Goal: Information Seeking & Learning: Learn about a topic

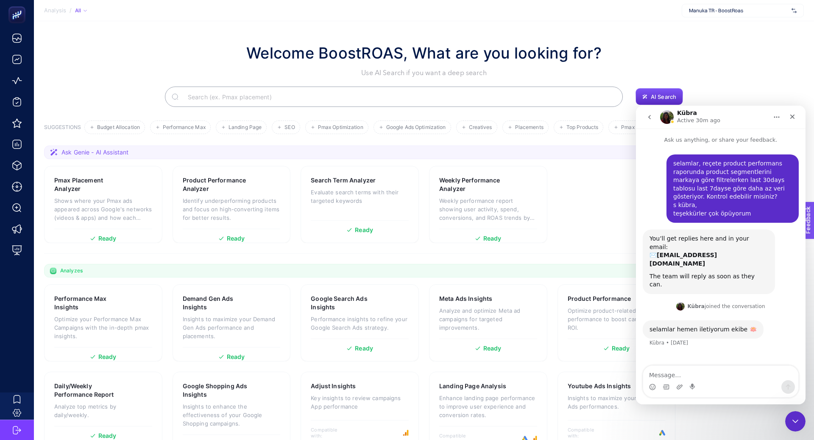
click at [764, 114] on div "Kübra Active 30m ago" at bounding box center [714, 117] width 108 height 15
click at [774, 114] on icon "Home" at bounding box center [777, 117] width 7 height 7
click at [729, 115] on div "Kübra Active 30m ago" at bounding box center [714, 117] width 108 height 15
click at [689, 112] on h1 "Kübra" at bounding box center [687, 113] width 20 height 6
click at [661, 116] on img "Intercom messenger" at bounding box center [667, 117] width 14 height 14
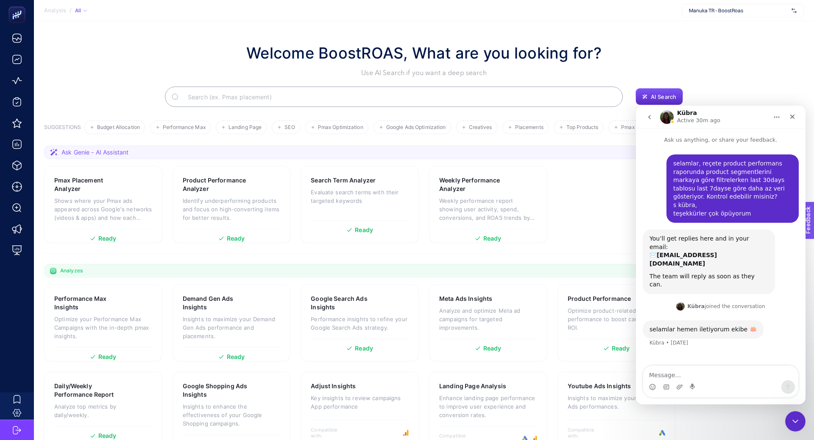
click at [645, 117] on button "go back" at bounding box center [650, 117] width 16 height 16
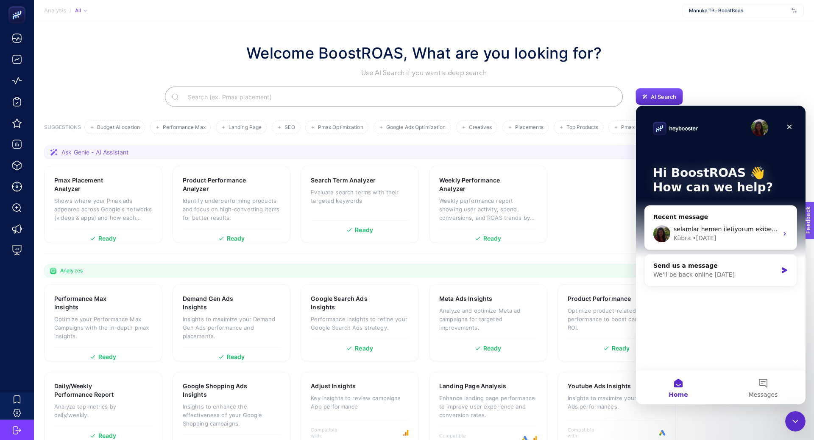
click at [694, 110] on div "Hi BoostROAS 👋 How can we help?" at bounding box center [721, 182] width 153 height 153
click at [696, 117] on div "Hi BoostROAS 👋 How can we help?" at bounding box center [721, 182] width 153 height 153
click at [791, 127] on icon "Close" at bounding box center [789, 126] width 7 height 7
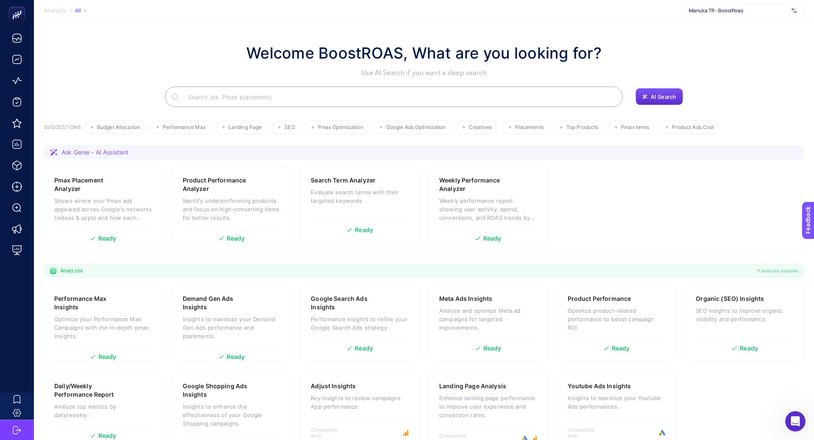
click at [730, 4] on div "Manuka TR - BoostRoas" at bounding box center [743, 11] width 122 height 14
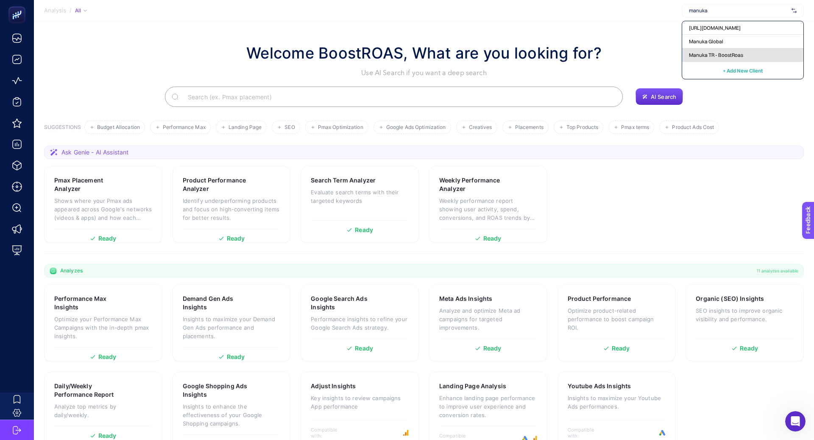
type input "manuka"
drag, startPoint x: 739, startPoint y: 53, endPoint x: 738, endPoint y: 22, distance: 30.5
click at [738, 22] on div "[URL][DOMAIN_NAME] Manuka Global Manuka TR - BoostRoas + Add New Client" at bounding box center [743, 50] width 122 height 59
type input "manuka"
click at [742, 40] on div "Manuka Global" at bounding box center [742, 42] width 121 height 14
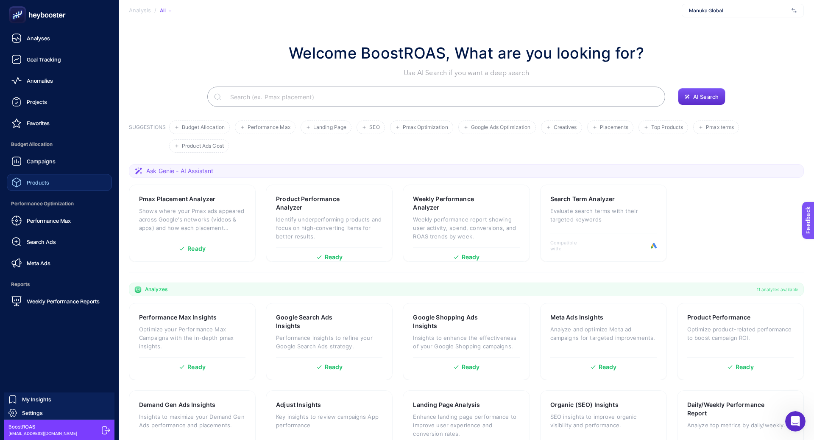
click at [48, 183] on span "Products" at bounding box center [38, 182] width 22 height 7
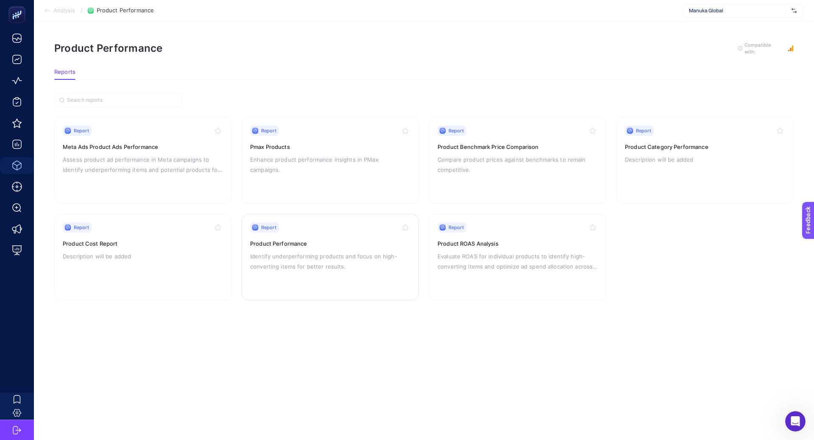
click at [285, 243] on h3 "Product Performance" at bounding box center [330, 243] width 160 height 8
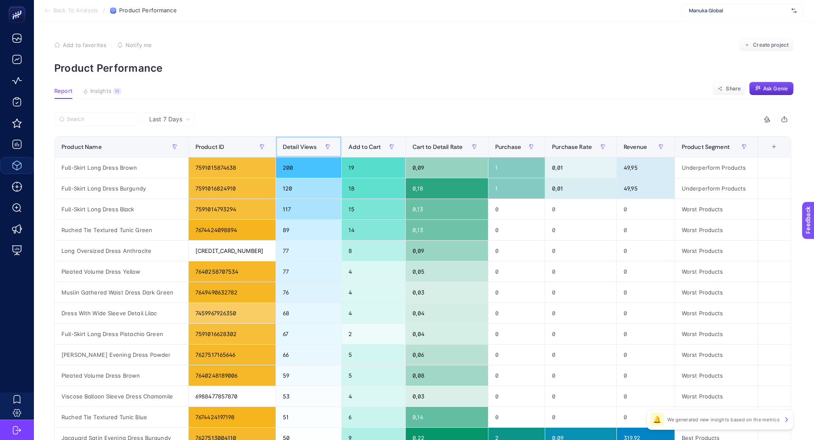
click at [288, 147] on span "Detail Views" at bounding box center [300, 146] width 34 height 7
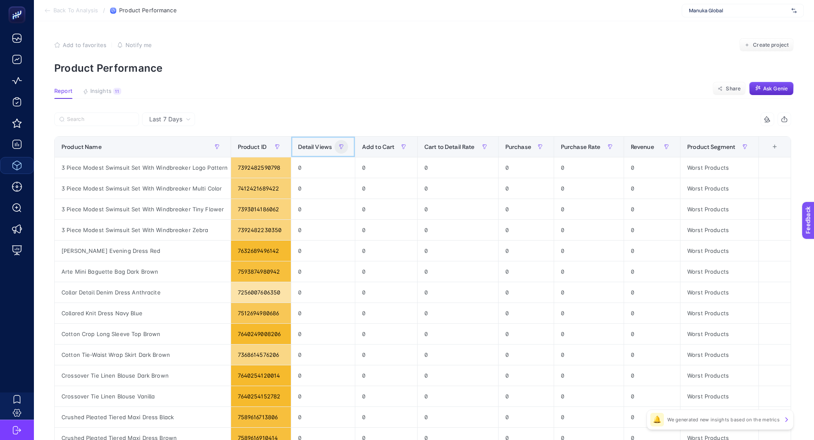
click at [308, 143] on div "Detail Views" at bounding box center [323, 147] width 50 height 14
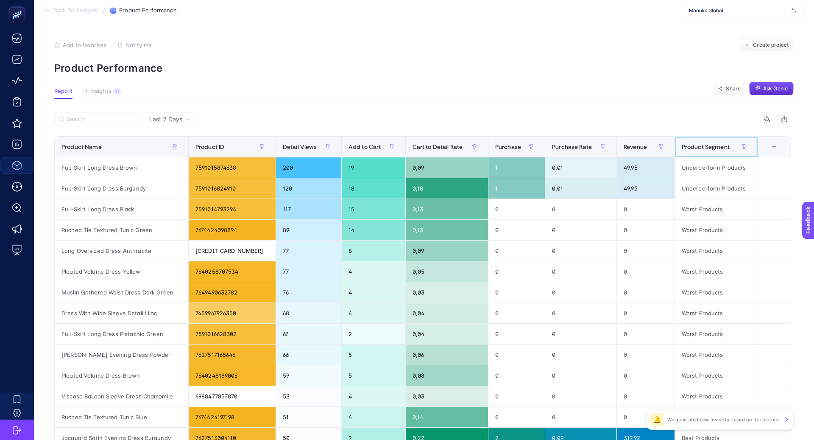
click at [714, 146] on span "Product Segment" at bounding box center [706, 146] width 48 height 7
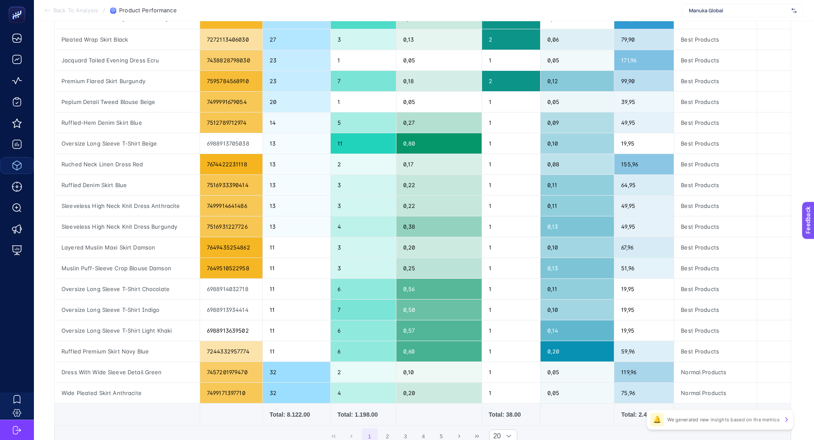
scroll to position [188, 0]
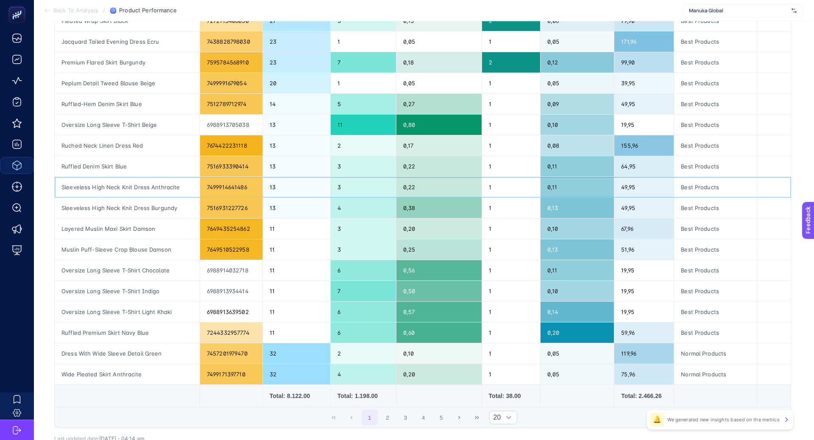
click at [116, 191] on div "Sleeveless High Neck Knit Dress Anthracite" at bounding box center [127, 187] width 145 height 20
click at [116, 188] on div "Sleeveless High Neck Knit Dress Anthracite" at bounding box center [127, 187] width 145 height 20
click at [110, 189] on div at bounding box center [110, 189] width 0 height 0
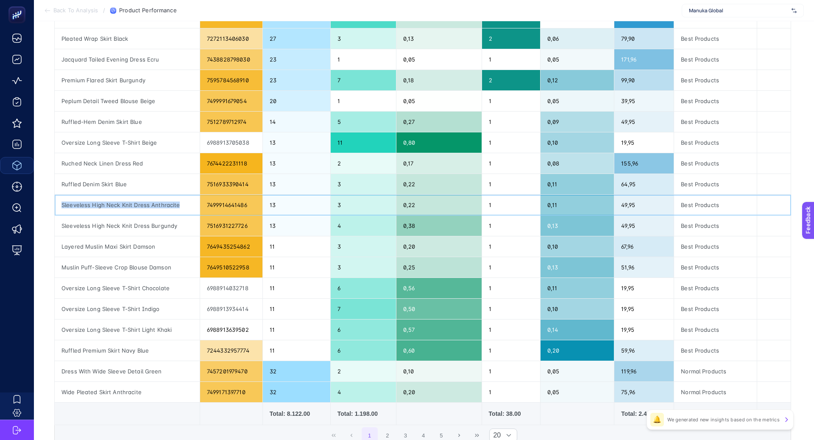
scroll to position [170, 0]
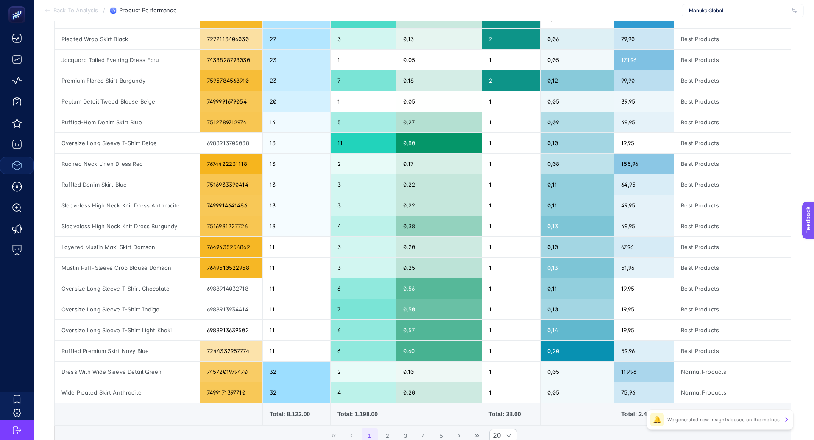
click at [243, 403] on td at bounding box center [231, 414] width 63 height 22
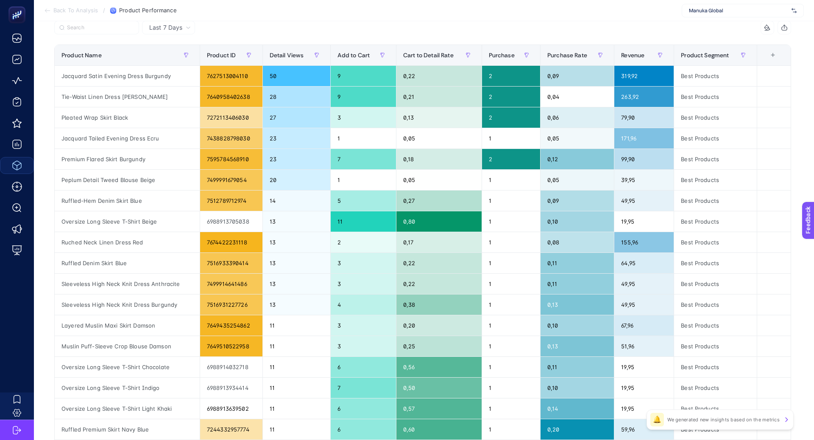
scroll to position [91, 0]
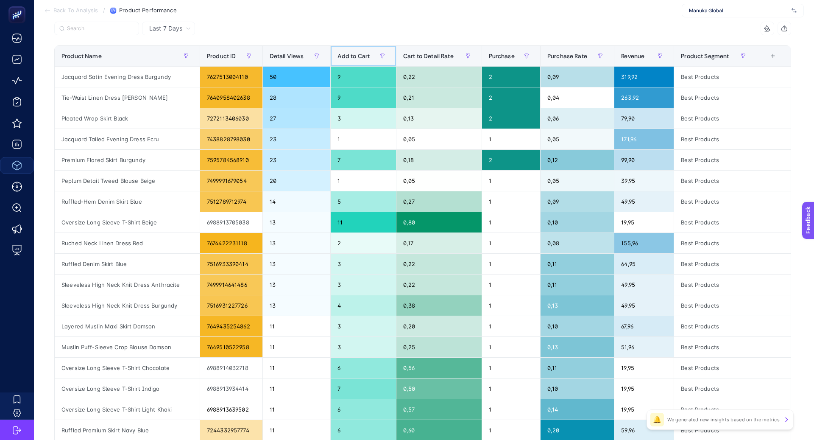
click at [357, 57] on span "Add to Cart" at bounding box center [354, 56] width 33 height 7
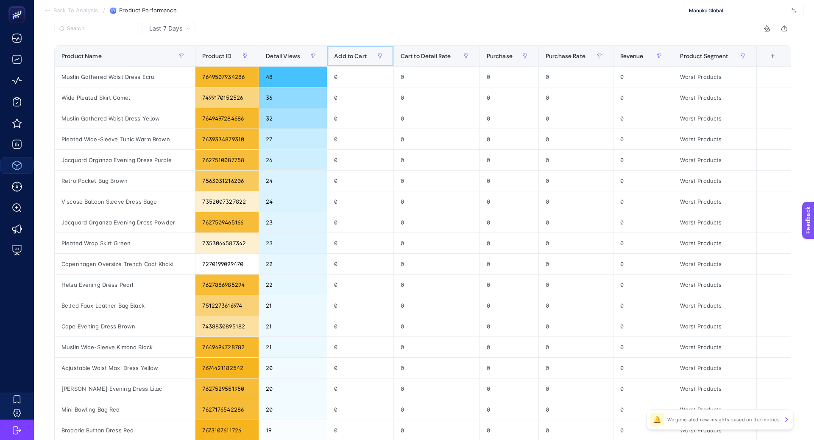
click at [357, 56] on span "Add to Cart" at bounding box center [350, 56] width 33 height 7
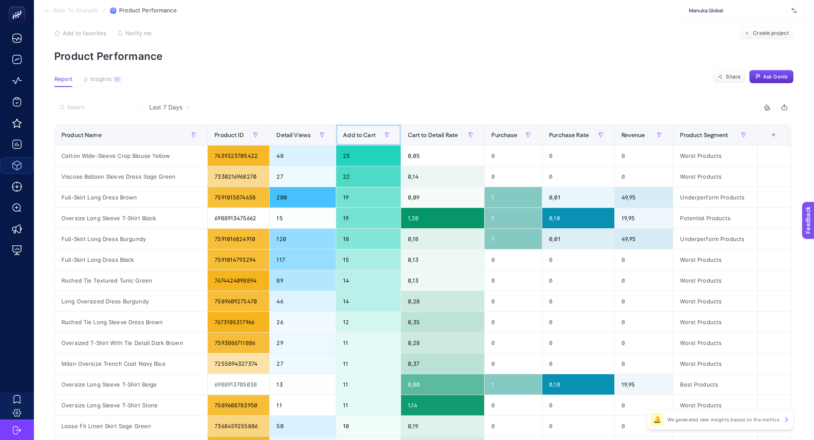
scroll to position [0, 0]
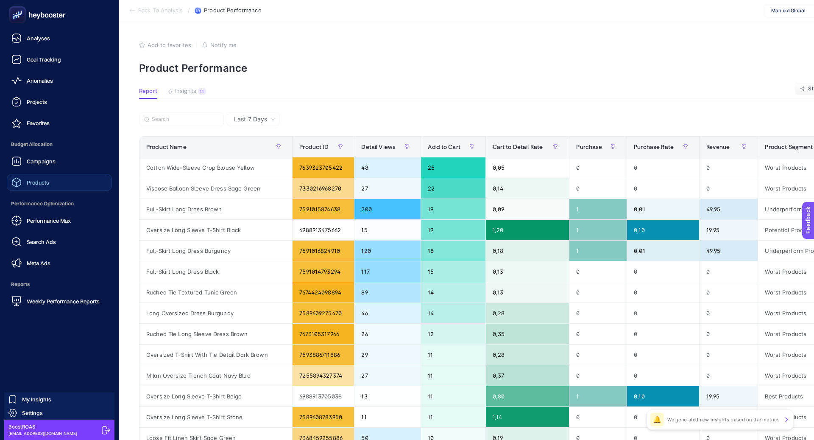
click at [68, 185] on link "Products" at bounding box center [59, 182] width 105 height 17
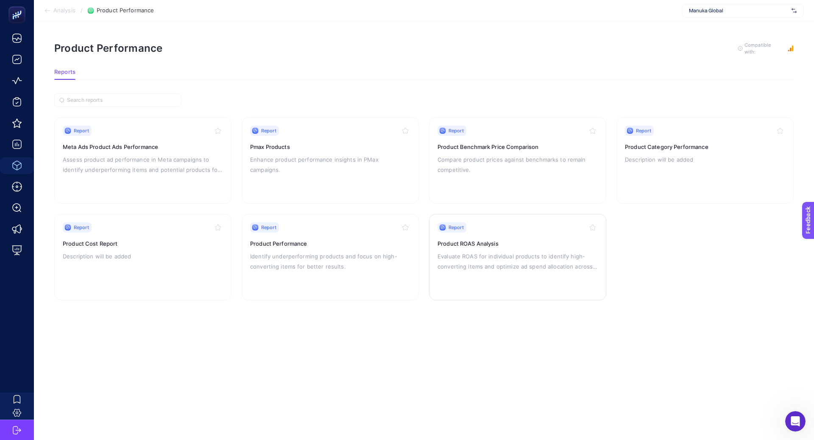
click at [469, 254] on p "Evaluate ROAS for individual products to identify high-converting items and opt…" at bounding box center [518, 261] width 160 height 20
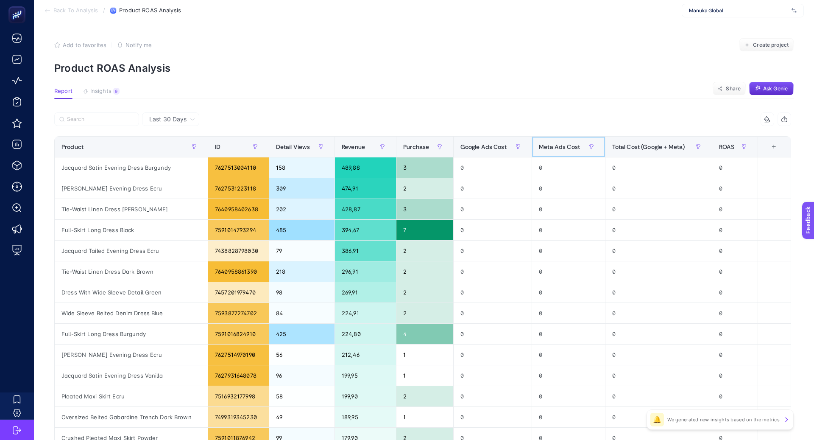
click at [556, 140] on div "Meta Ads Cost" at bounding box center [568, 147] width 59 height 14
click at [556, 142] on div "Meta Ads Cost" at bounding box center [568, 147] width 59 height 14
click at [652, 145] on span "Total Cost (Google + Meta)" at bounding box center [648, 146] width 73 height 7
click at [98, 88] on span "Insights" at bounding box center [100, 91] width 21 height 7
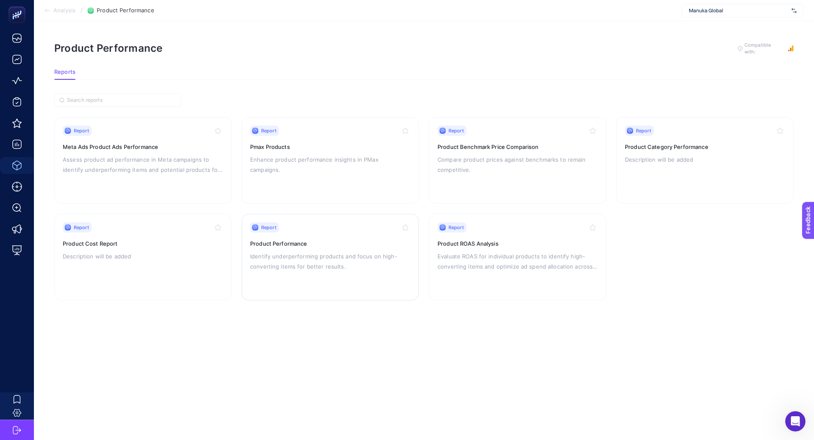
click at [292, 243] on h3 "Product Performance" at bounding box center [330, 243] width 160 height 8
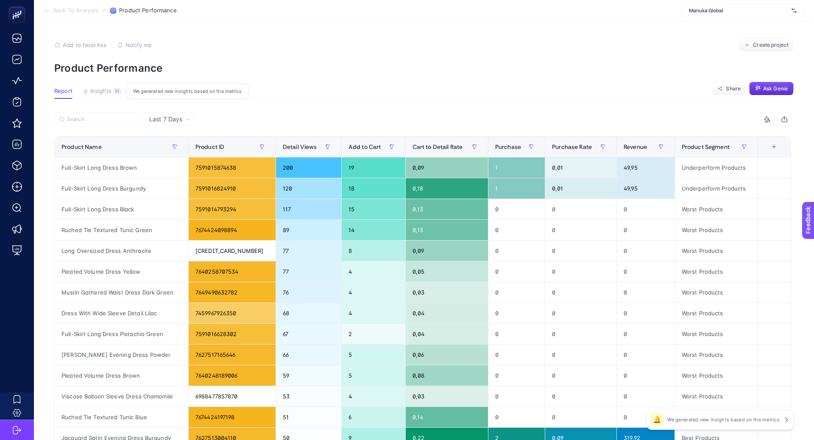
click at [113, 91] on div "11" at bounding box center [117, 91] width 8 height 7
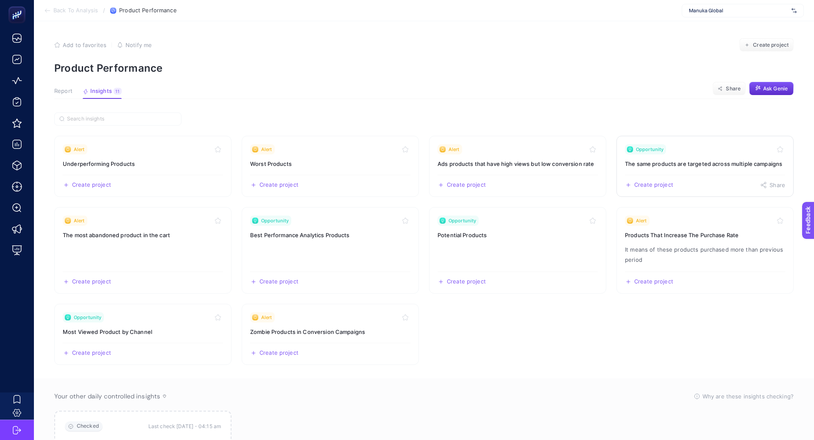
click at [668, 154] on link "Opportunity The same products are targeted across multiple campaigns Create pro…" at bounding box center [705, 166] width 177 height 61
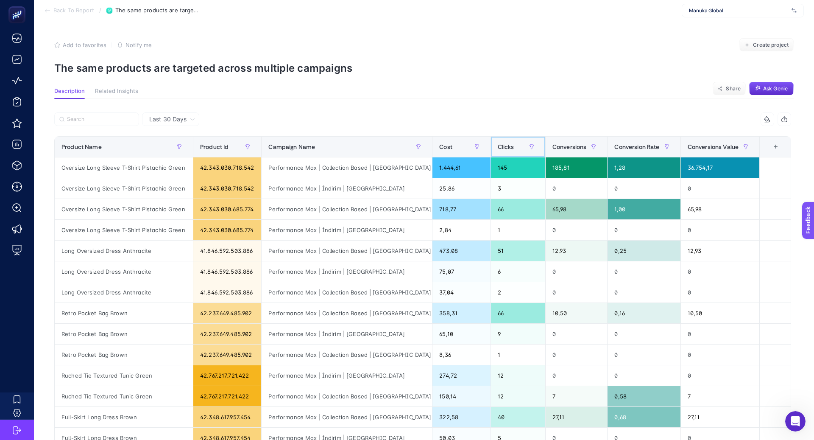
click at [501, 149] on div "Clicks" at bounding box center [518, 147] width 41 height 14
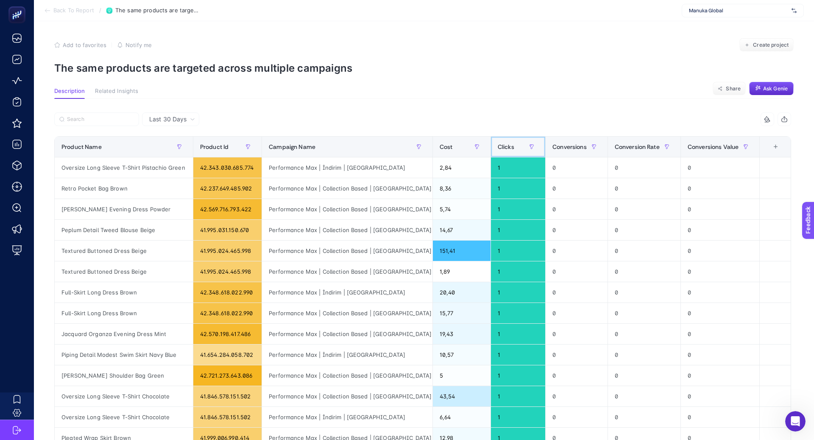
click at [501, 149] on div "Clicks" at bounding box center [518, 147] width 41 height 14
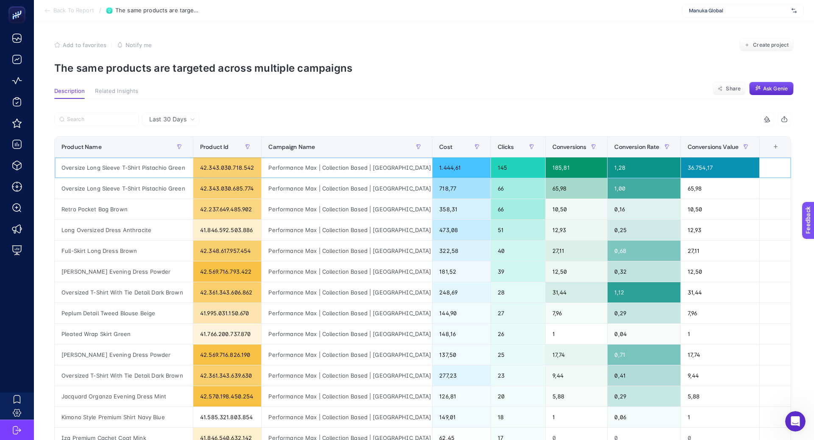
click at [152, 169] on div "Oversize Long Sleeve T-Shirt Pistachio Green" at bounding box center [124, 167] width 138 height 20
click at [113, 211] on div "Retro Pocket Bag Brown" at bounding box center [124, 209] width 138 height 20
click at [93, 120] on input "Search" at bounding box center [100, 119] width 67 height 6
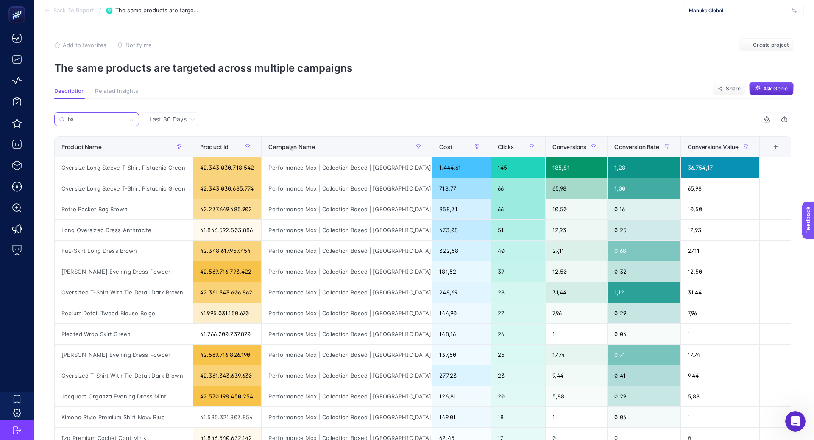
type input "bag"
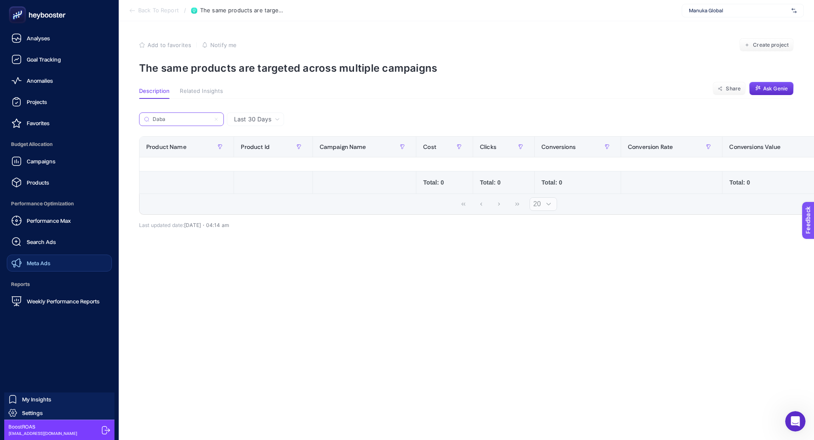
type input "Daba"
click at [46, 258] on div "Meta Ads" at bounding box center [30, 263] width 39 height 10
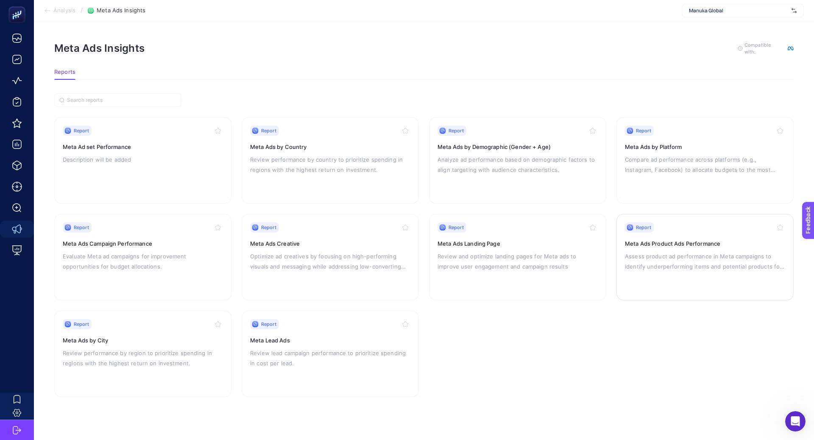
click at [735, 239] on h3 "Meta Ads Product Ads Performance" at bounding box center [705, 243] width 160 height 8
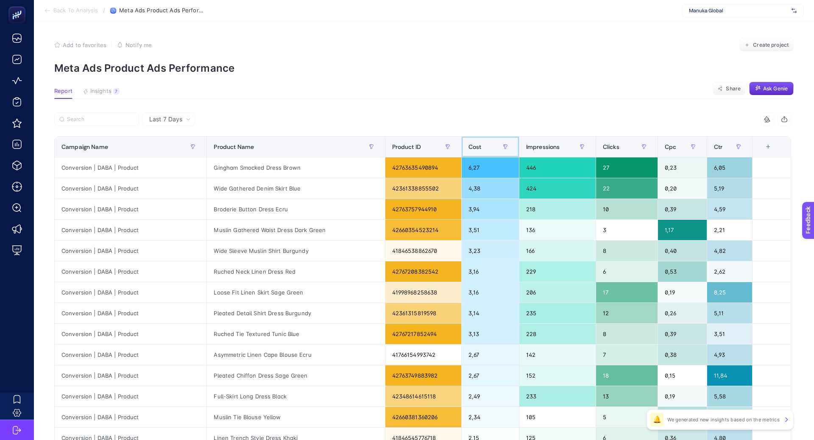
click at [469, 148] on span "Cost" at bounding box center [475, 146] width 13 height 7
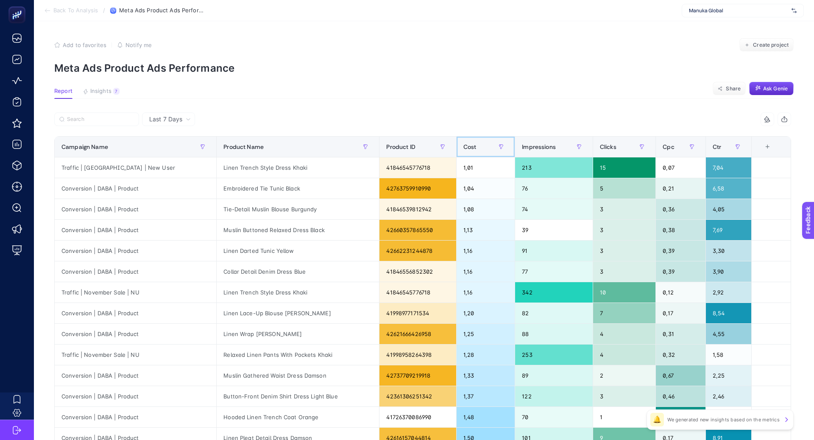
click at [464, 148] on span "Cost" at bounding box center [470, 146] width 13 height 7
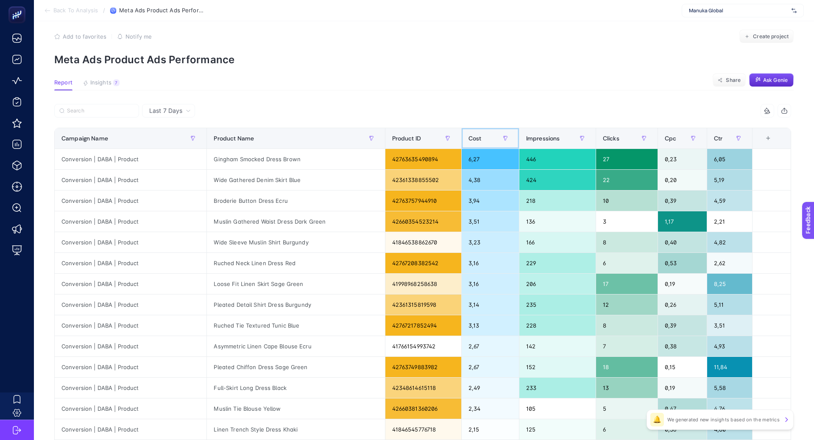
scroll to position [7, 0]
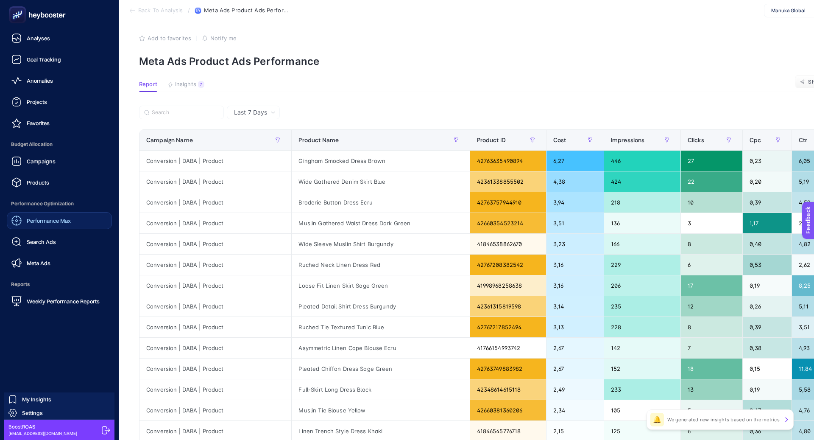
click at [72, 221] on link "Performance Max" at bounding box center [59, 220] width 105 height 17
